Goal: Task Accomplishment & Management: Manage account settings

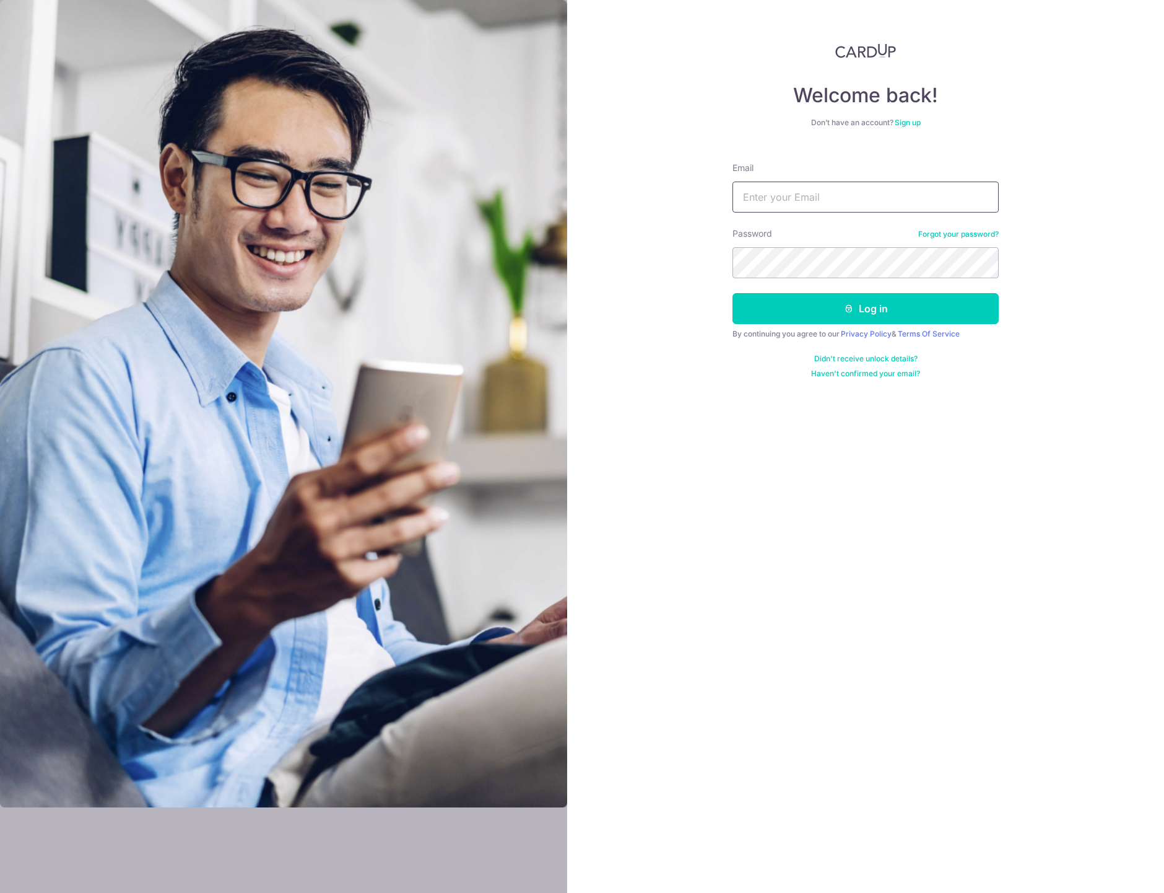
click at [818, 200] on input "Email" at bounding box center [866, 196] width 266 height 31
type input "[EMAIL_ADDRESS][DOMAIN_NAME]"
click at [878, 311] on button "Log in" at bounding box center [866, 308] width 266 height 31
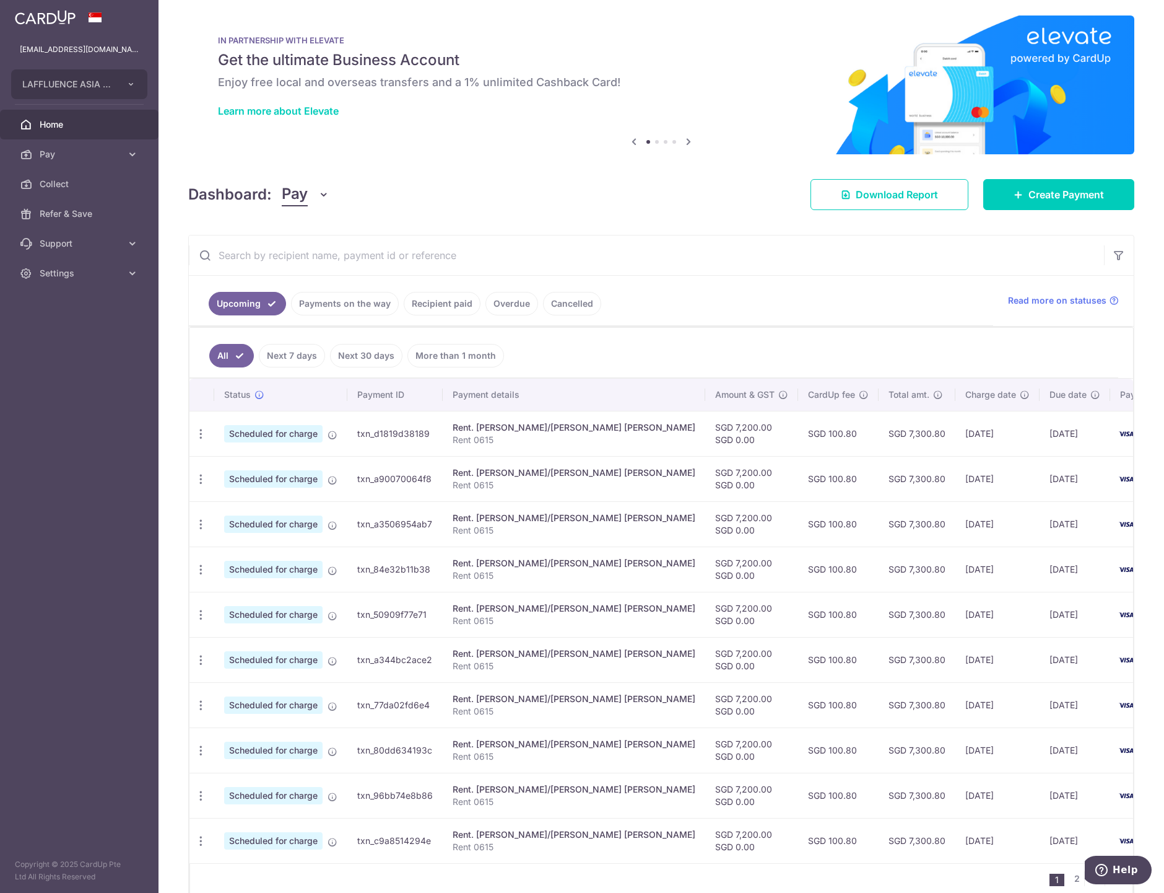
scroll to position [0, 50]
